Goal: Navigation & Orientation: Find specific page/section

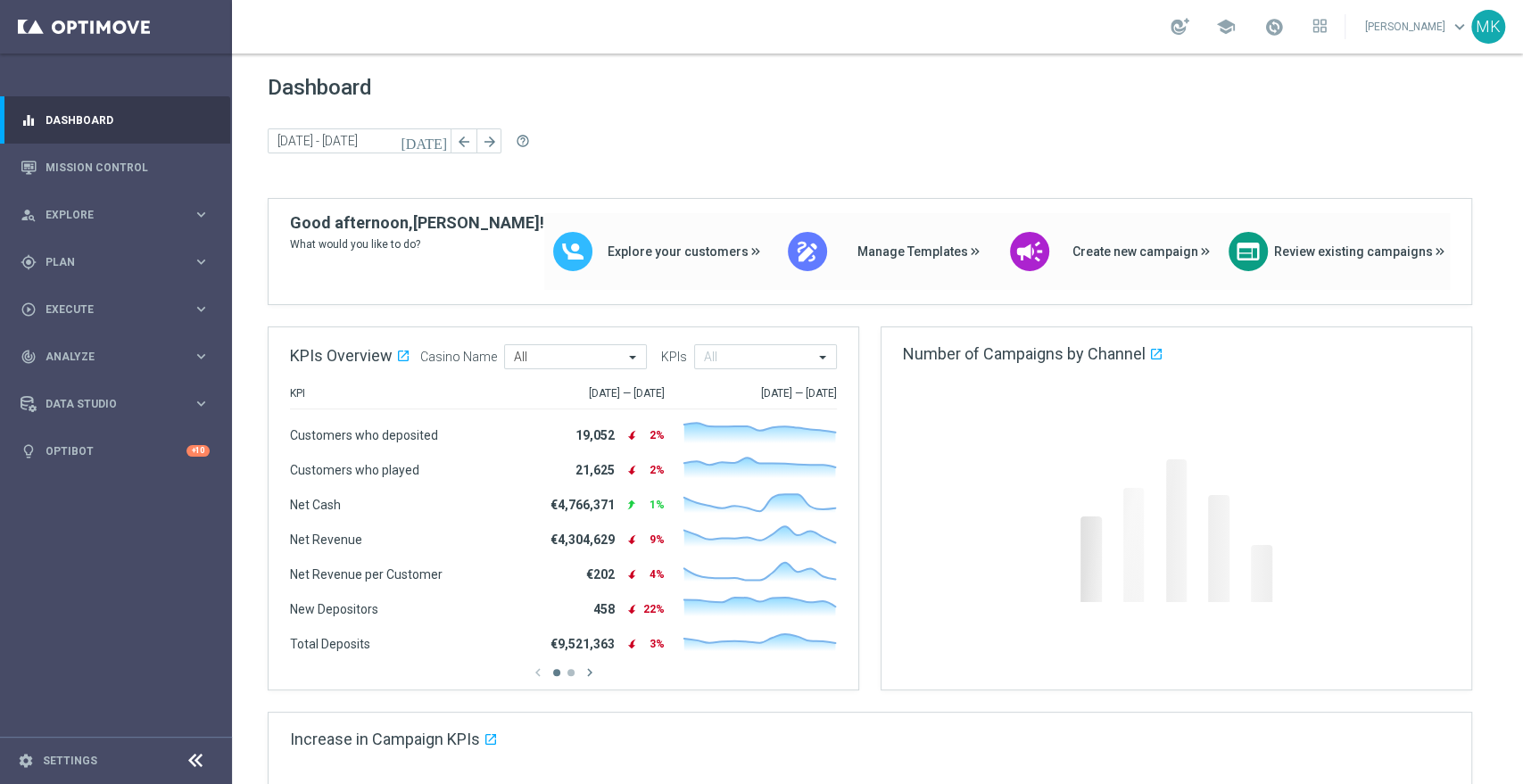
click at [1421, 21] on link "[PERSON_NAME] keyboard_arrow_down" at bounding box center [1417, 27] width 108 height 27
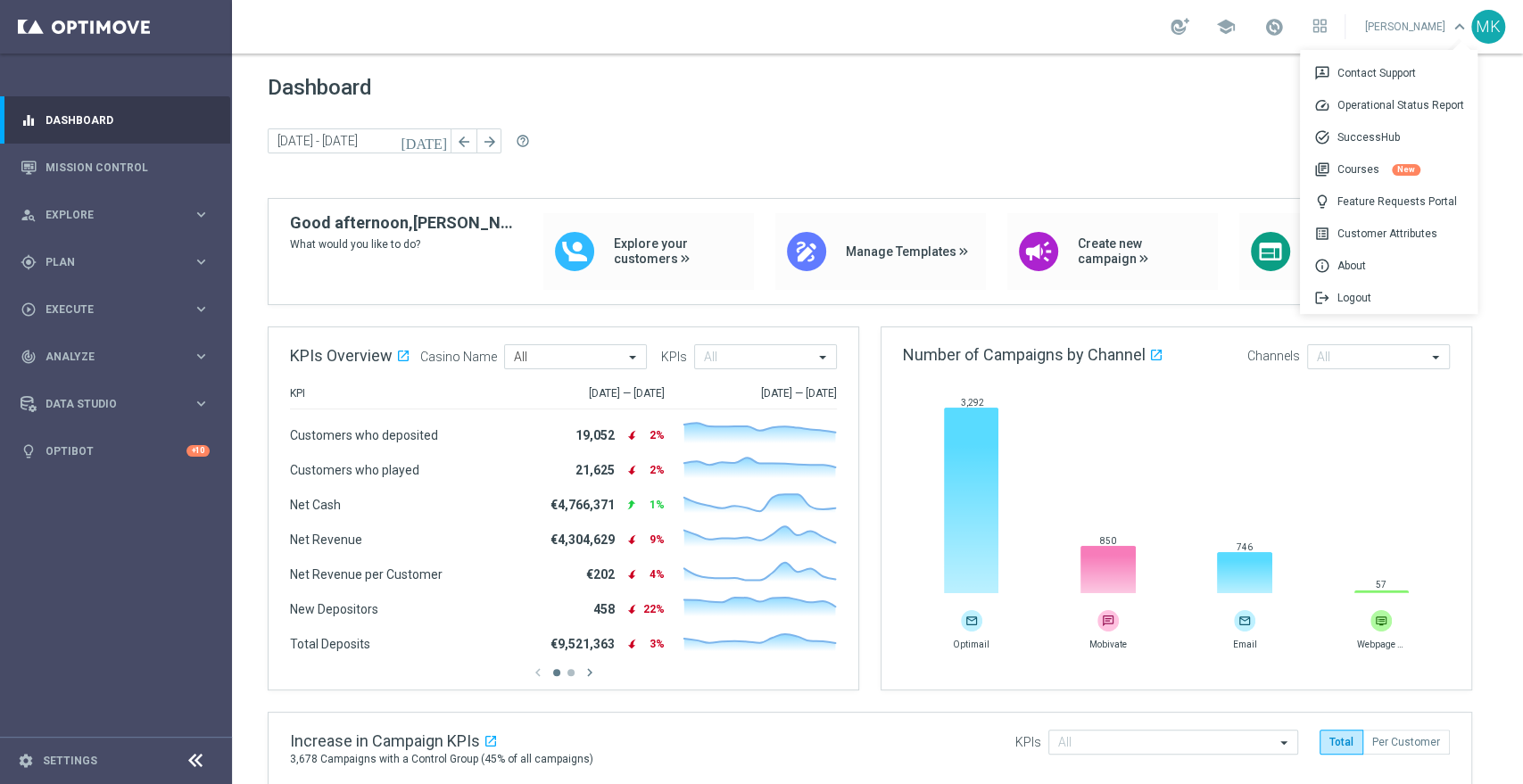
click at [1416, 25] on link "[PERSON_NAME] keyboard_arrow_down 3p Contact Support speed Operational Status R…" at bounding box center [1417, 27] width 108 height 27
click at [1314, 20] on icon at bounding box center [1315, 21] width 5 height 5
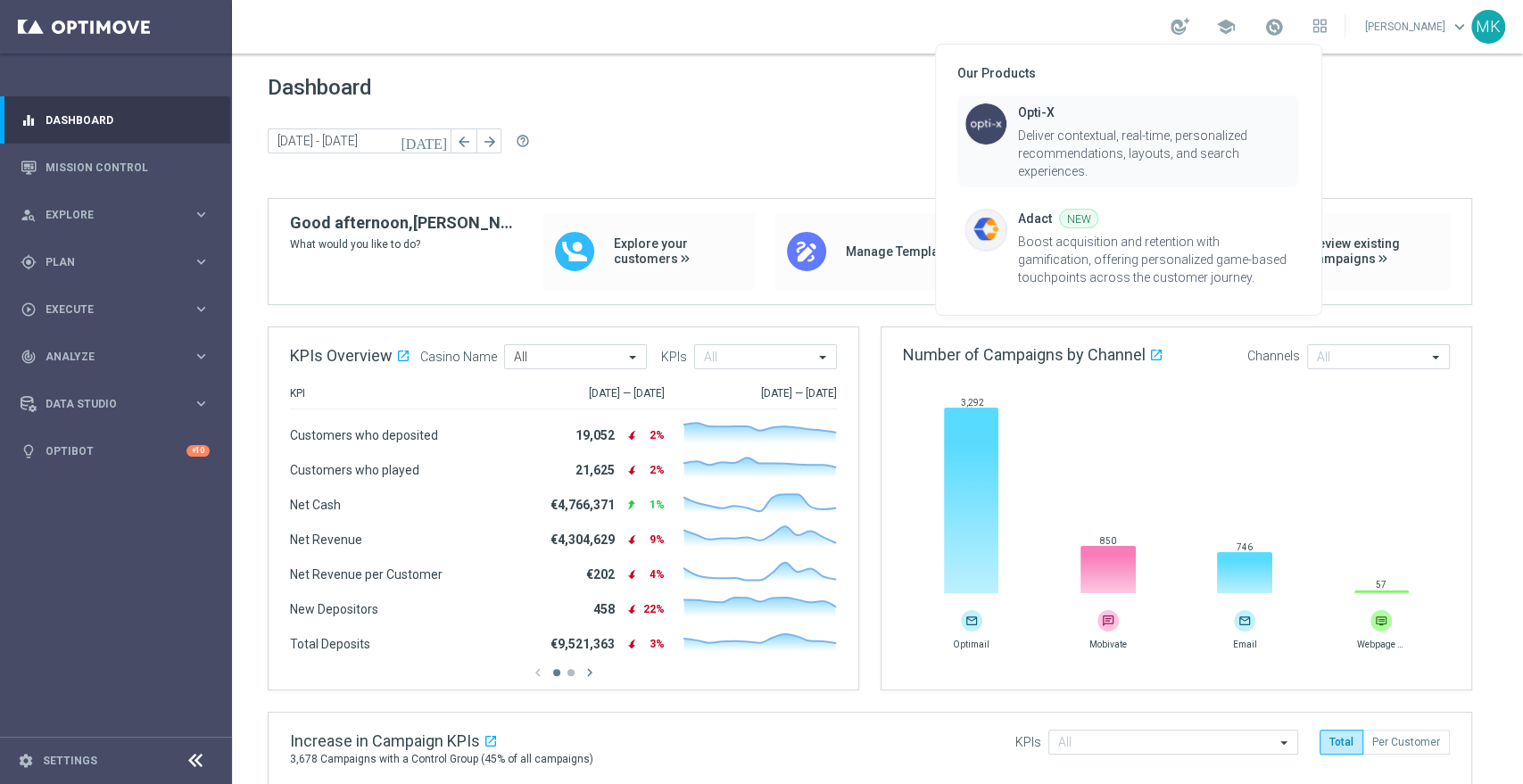
click at [1100, 142] on div "Deliver contextual, real-time, personalized recommendations, layouts, and searc…" at bounding box center [1154, 153] width 273 height 53
